Goal: Check status: Check status

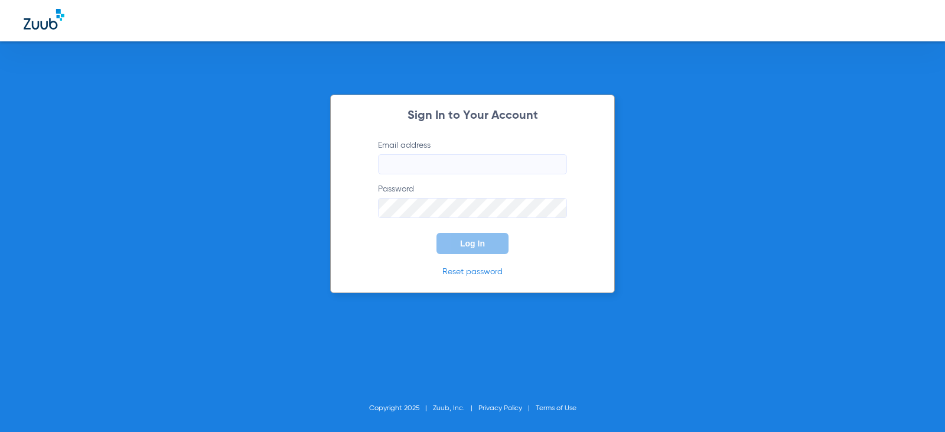
click at [399, 162] on input "Email address" at bounding box center [472, 164] width 189 height 20
type input "[EMAIL_ADDRESS][DOMAIN_NAME]"
click at [437, 233] on button "Log In" at bounding box center [473, 243] width 72 height 21
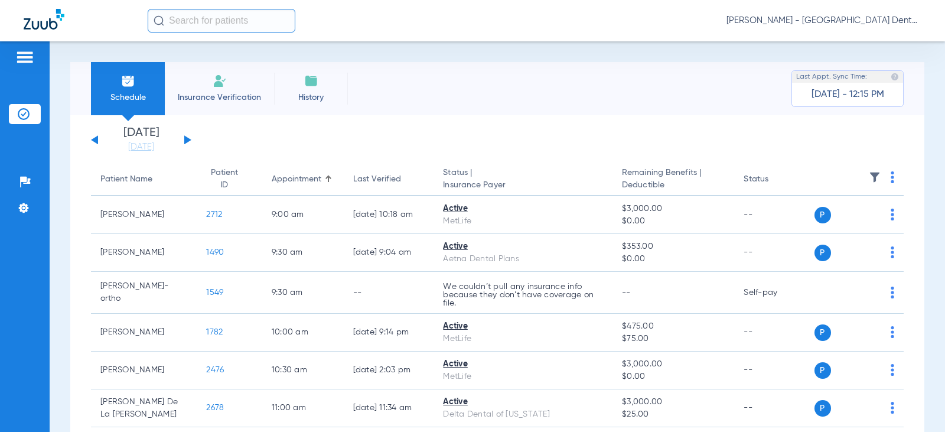
click at [187, 139] on button at bounding box center [187, 139] width 7 height 9
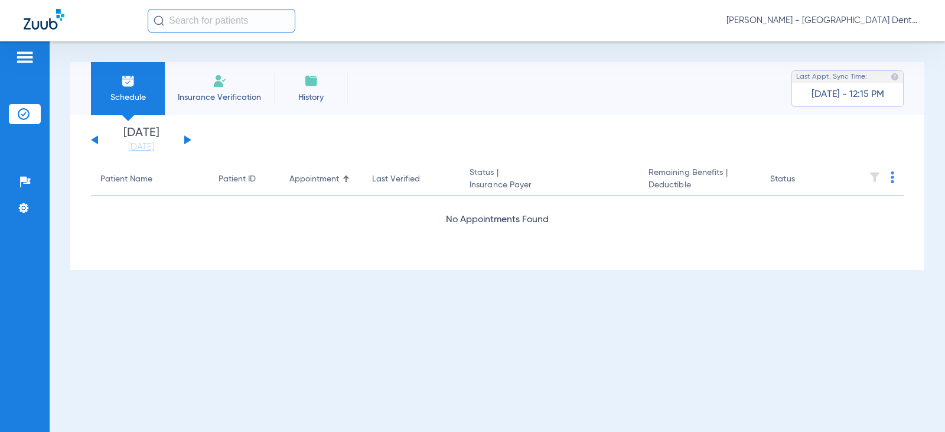
click at [187, 139] on button at bounding box center [187, 139] width 7 height 9
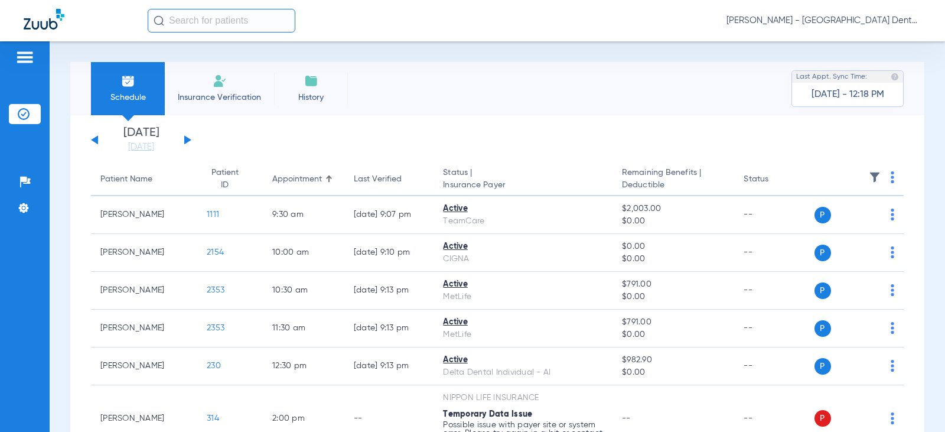
click at [186, 139] on button at bounding box center [187, 139] width 7 height 9
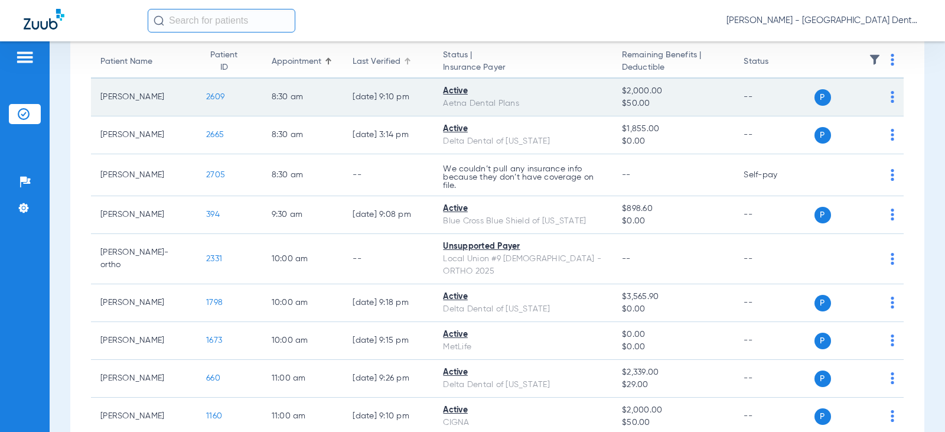
scroll to position [118, 0]
